Goal: Information Seeking & Learning: Find specific page/section

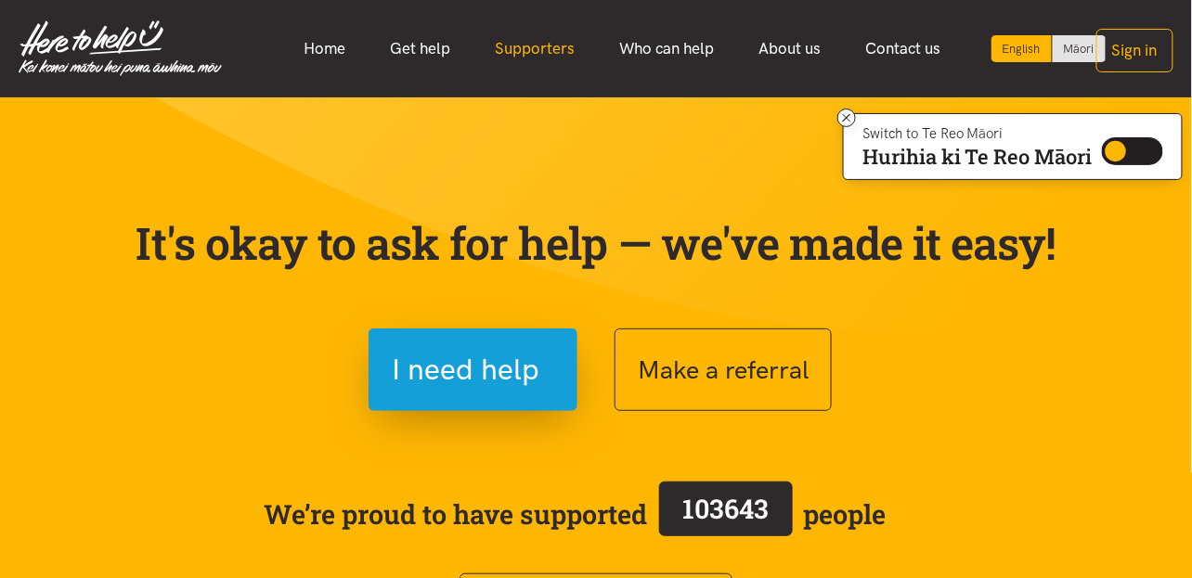
click at [572, 53] on link "Supporters" at bounding box center [535, 49] width 124 height 40
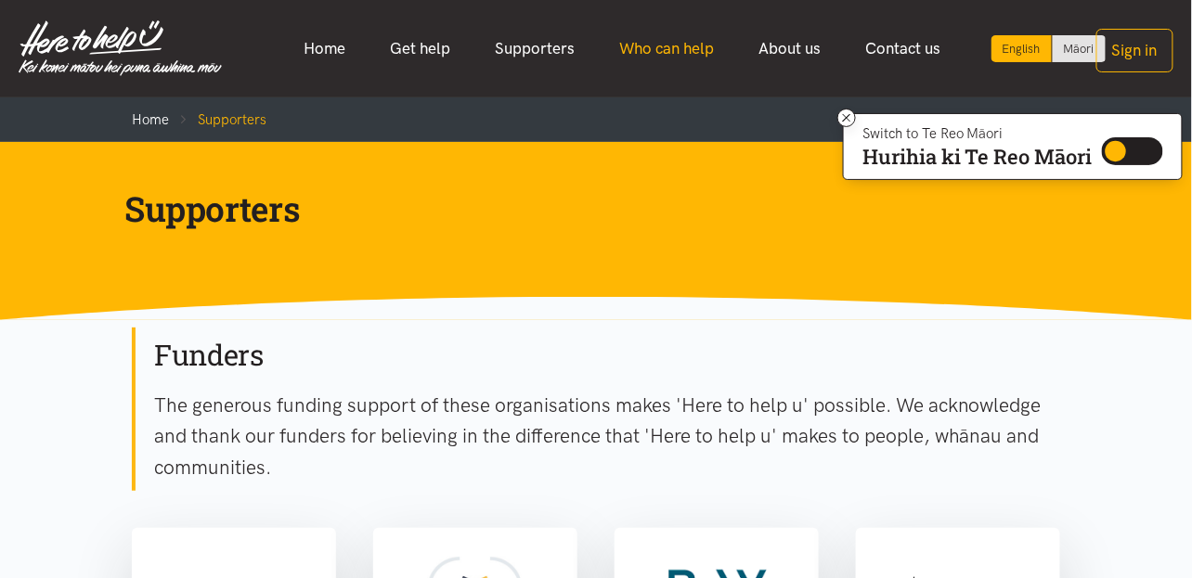
click at [665, 41] on link "Who can help" at bounding box center [667, 49] width 139 height 40
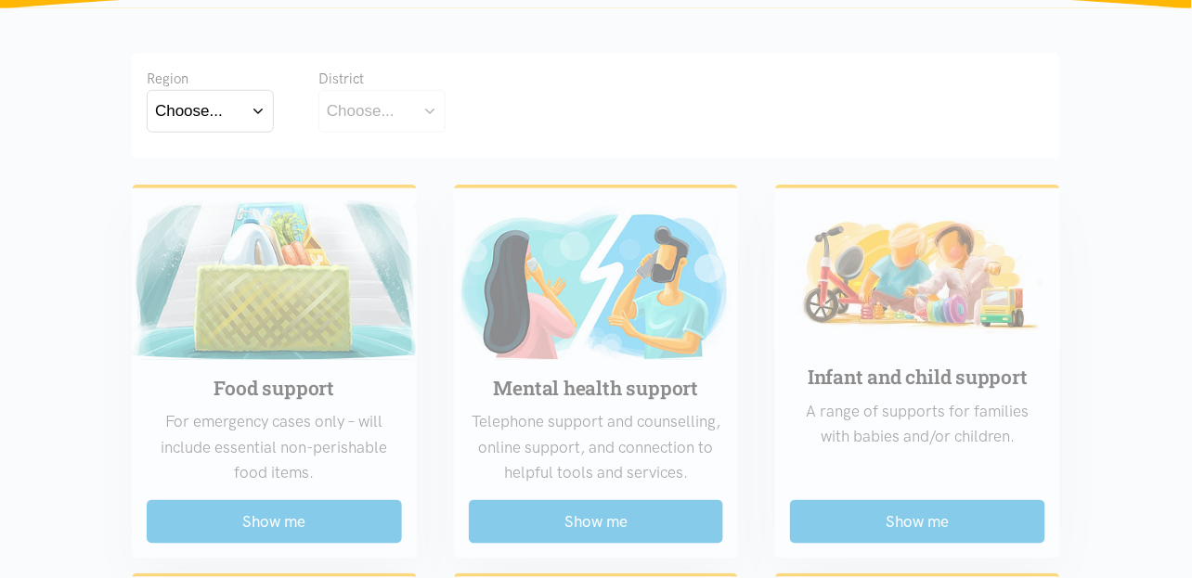
scroll to position [344, 0]
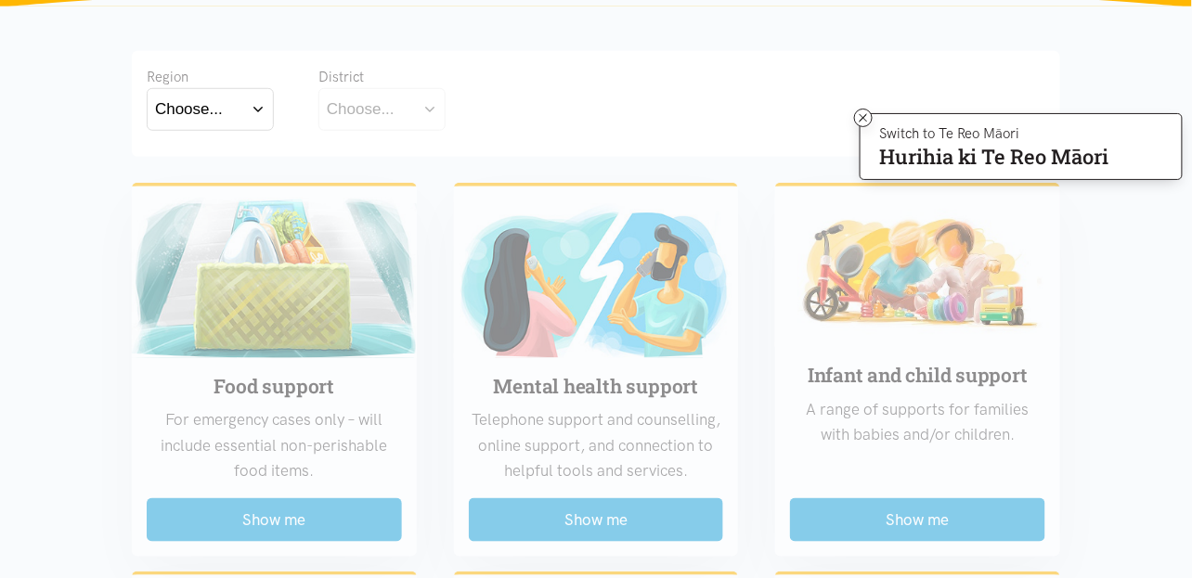
drag, startPoint x: 389, startPoint y: 114, endPoint x: 231, endPoint y: 111, distance: 157.8
click at [231, 111] on button "Choose..." at bounding box center [210, 109] width 127 height 42
click at [231, 160] on label "Bay of Plenty" at bounding box center [206, 162] width 102 height 23
click at [0, 0] on input "Bay of Plenty" at bounding box center [0, 0] width 0 height 0
click at [361, 112] on div "Choose..." at bounding box center [361, 109] width 68 height 25
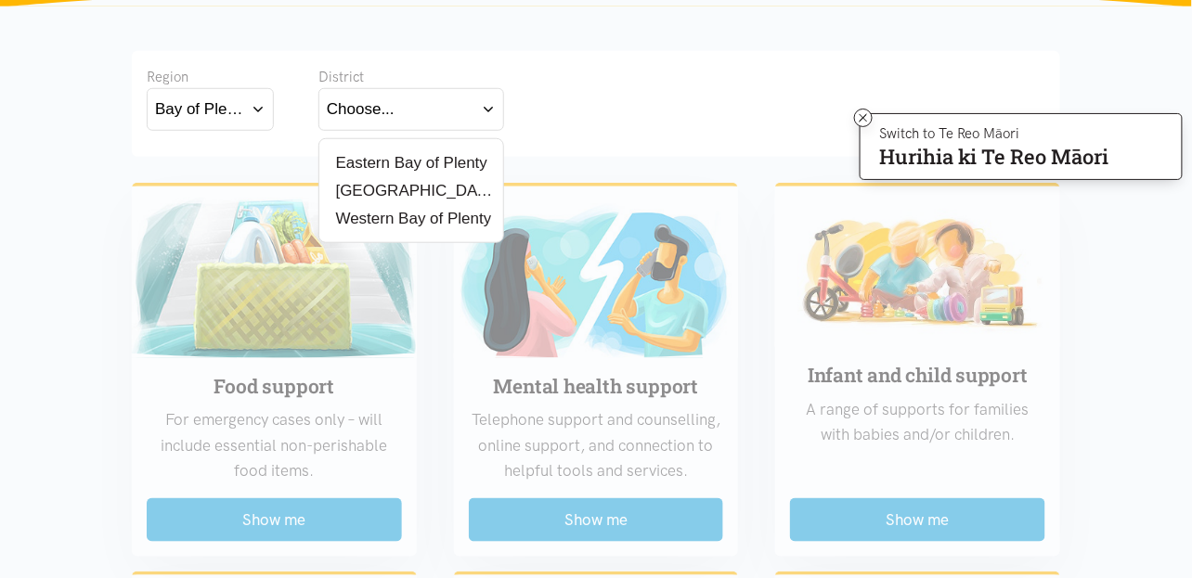
click at [385, 188] on label "[GEOGRAPHIC_DATA]" at bounding box center [411, 190] width 169 height 23
click at [0, 0] on input "[GEOGRAPHIC_DATA]" at bounding box center [0, 0] width 0 height 0
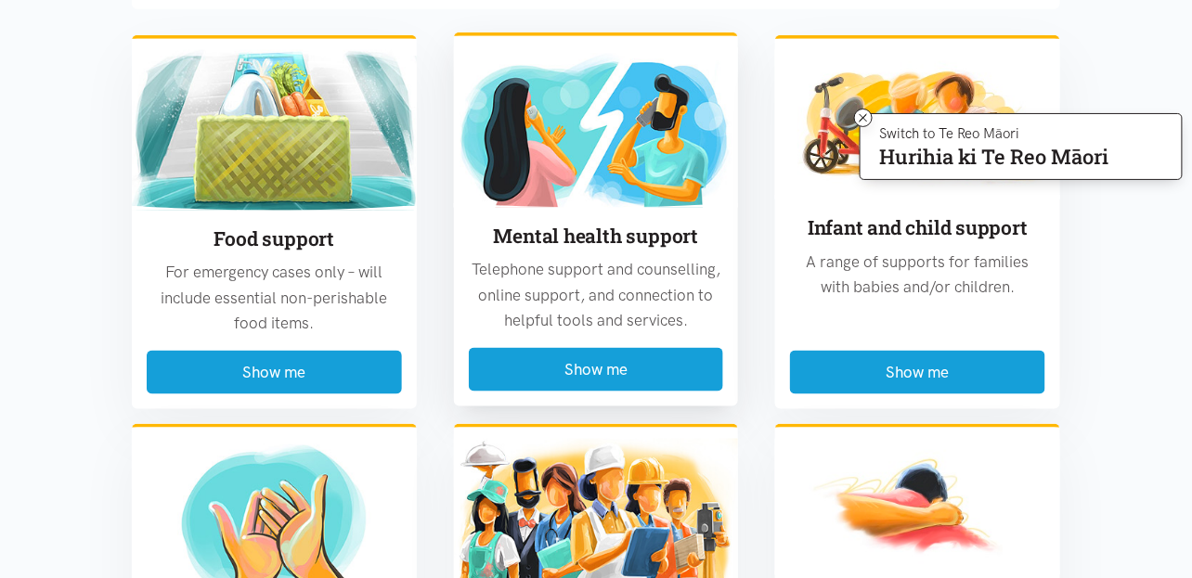
scroll to position [492, 0]
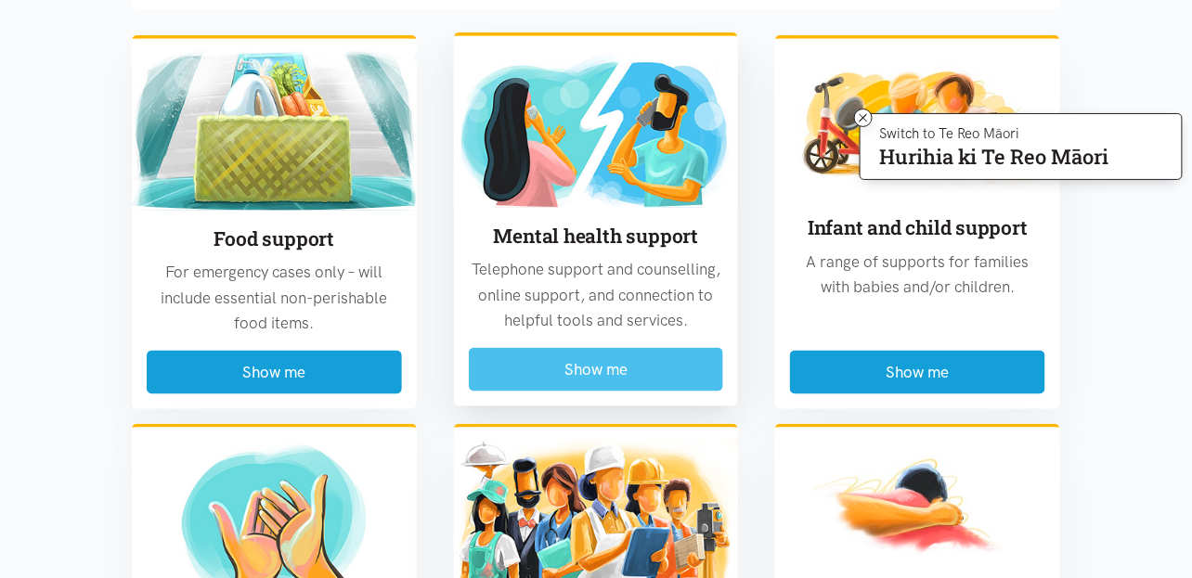
click at [620, 384] on button "Show me" at bounding box center [596, 370] width 255 height 44
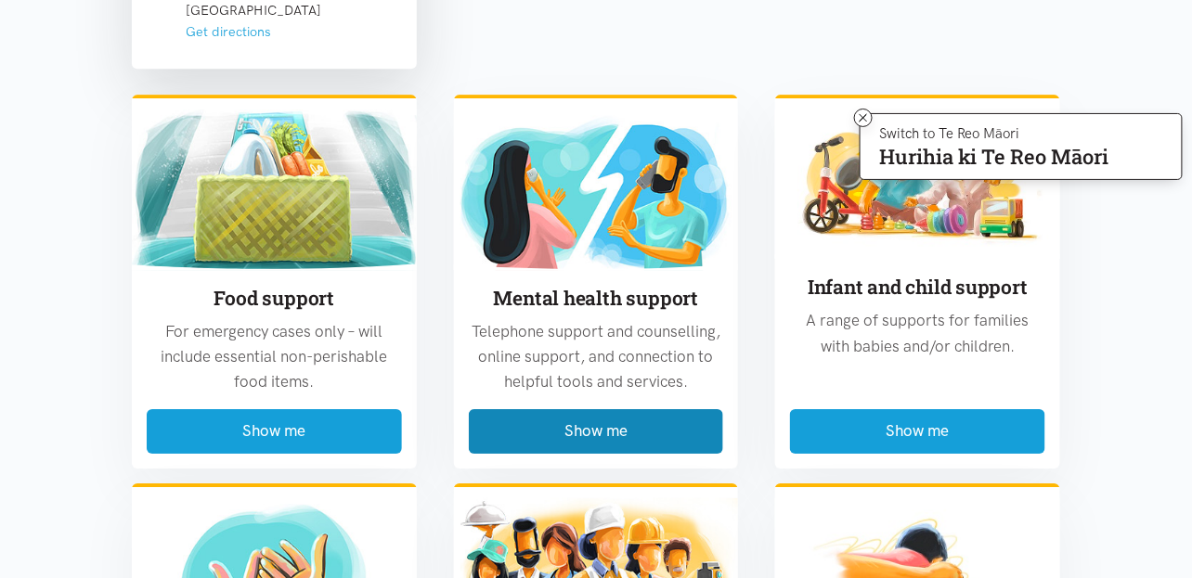
scroll to position [3500, 0]
